Goal: Navigation & Orientation: Find specific page/section

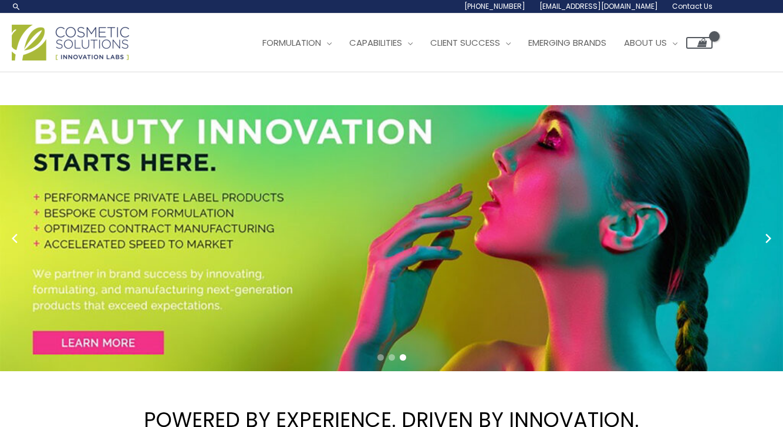
click at [90, 60] on img at bounding box center [70, 43] width 117 height 36
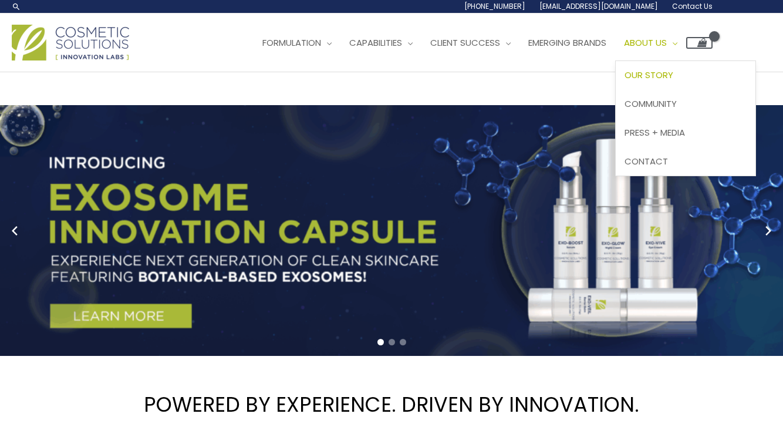
click at [624, 81] on span "Our Story" at bounding box center [648, 75] width 49 height 12
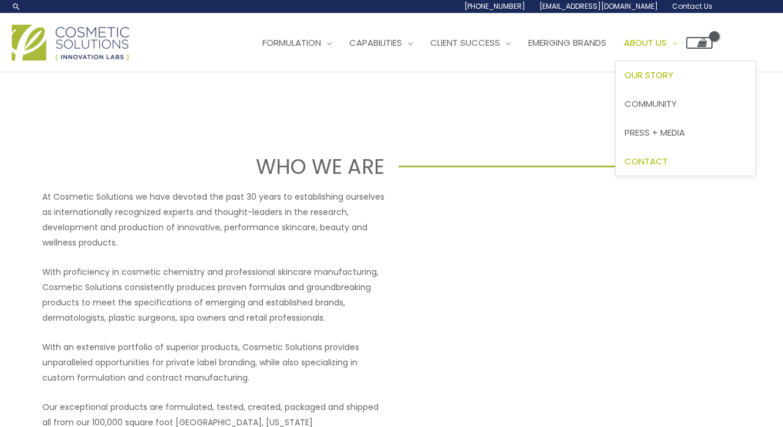
click at [624, 167] on span "Contact" at bounding box center [645, 161] width 43 height 12
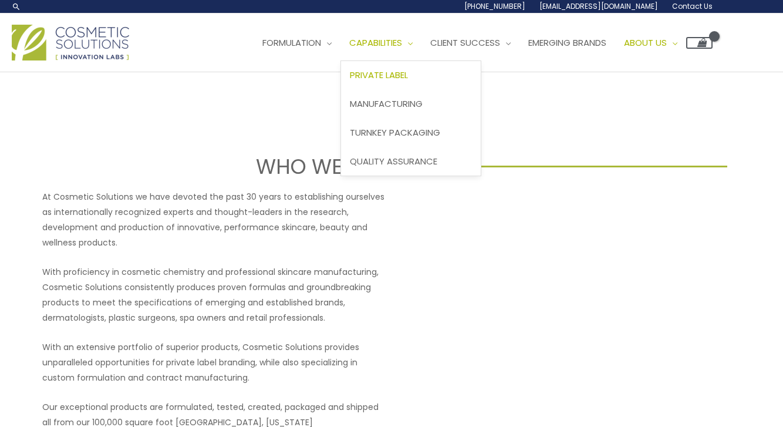
click at [341, 90] on link "Private Label" at bounding box center [411, 75] width 140 height 29
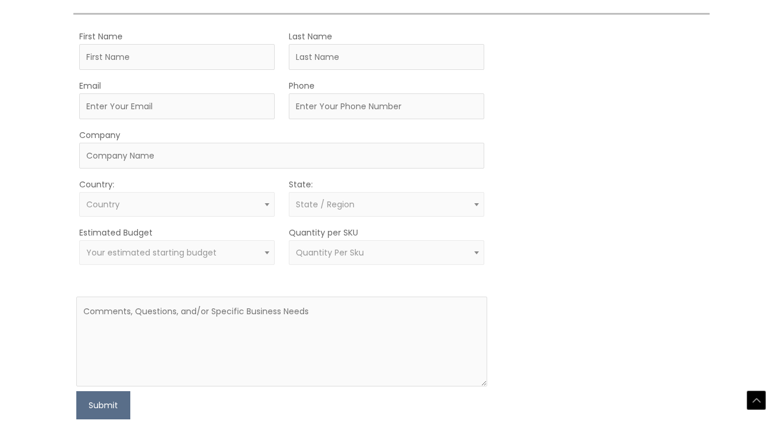
scroll to position [324, 0]
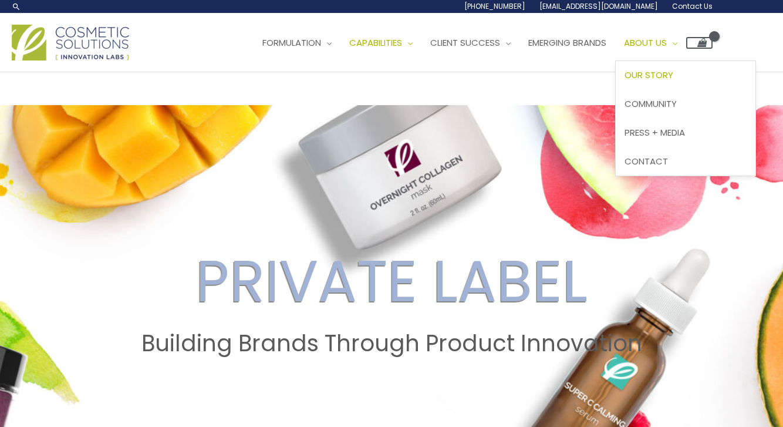
click at [624, 81] on span "Our Story" at bounding box center [648, 75] width 49 height 12
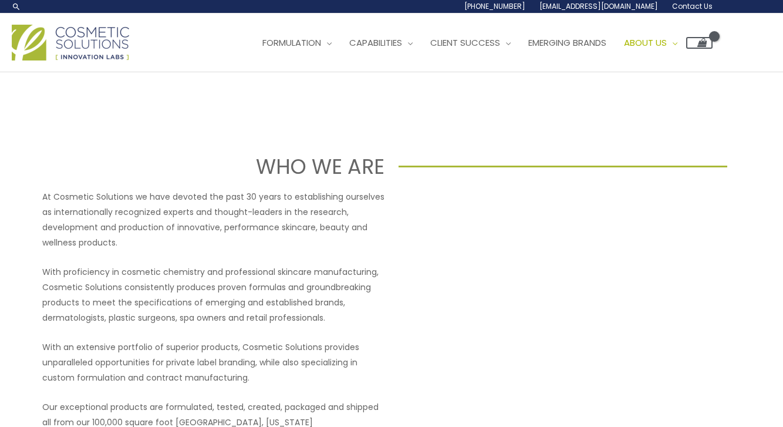
click at [94, 60] on img at bounding box center [70, 43] width 117 height 36
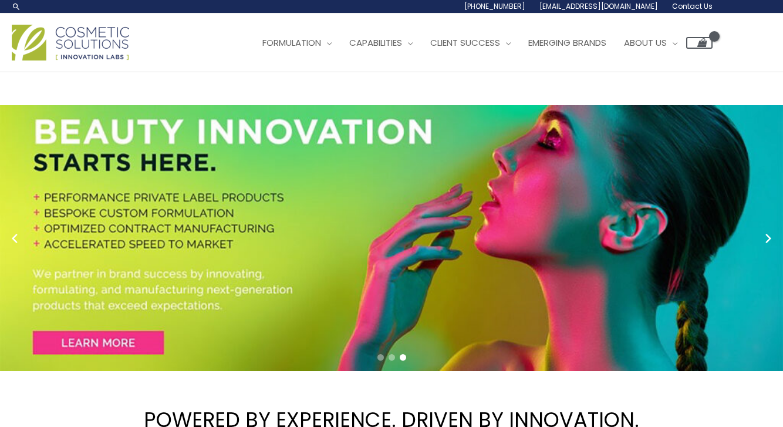
click at [34, 60] on img at bounding box center [70, 43] width 117 height 36
